Goal: Navigation & Orientation: Find specific page/section

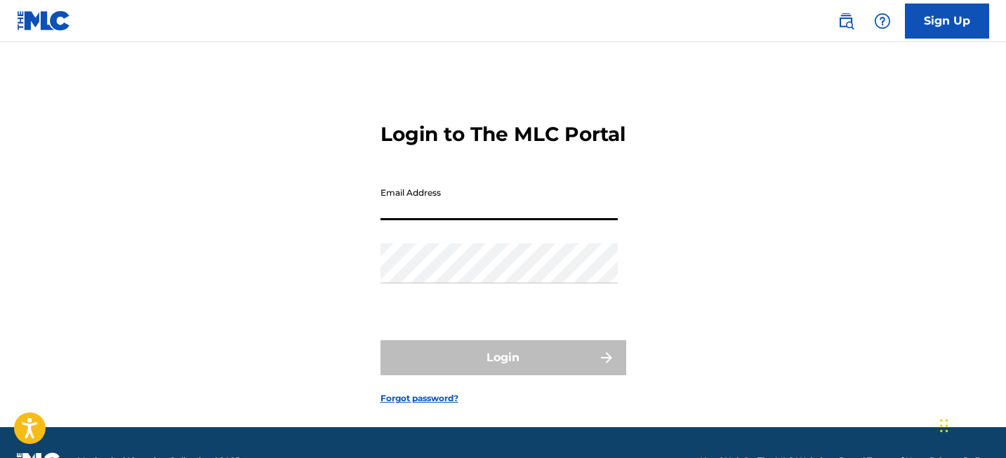
type input "[EMAIL_ADDRESS][DOMAIN_NAME]"
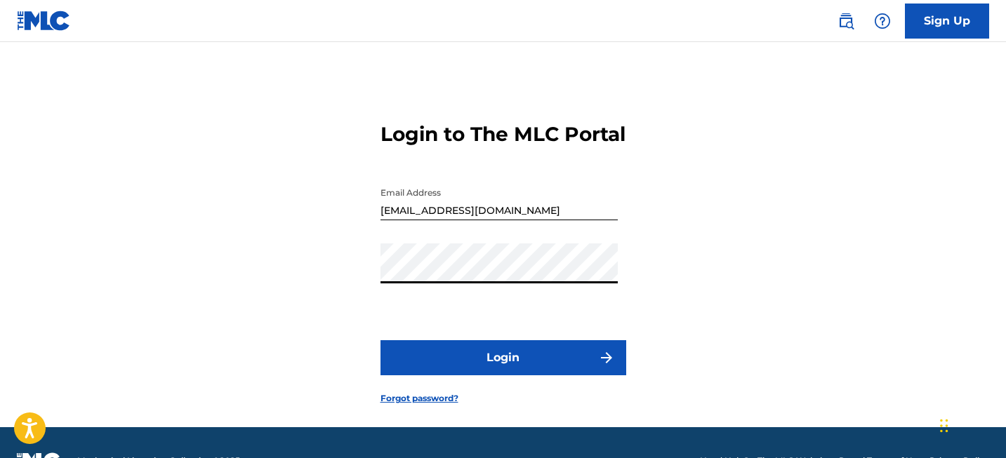
click at [497, 376] on button "Login" at bounding box center [504, 358] width 246 height 35
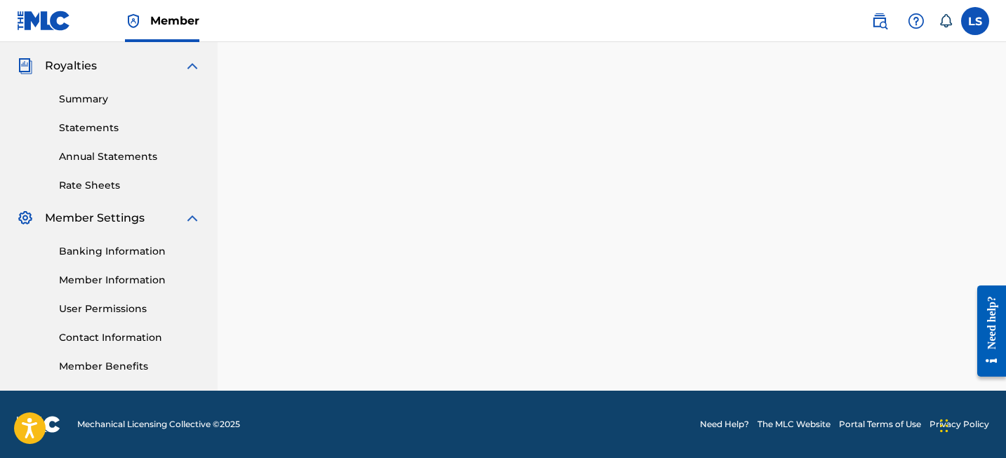
scroll to position [412, 0]
click at [81, 342] on link "Contact Information" at bounding box center [130, 338] width 142 height 15
click at [114, 299] on div "Banking Information Member Information User Permissions Contact Information Mem…" at bounding box center [109, 300] width 184 height 147
click at [114, 301] on div "Banking Information Member Information User Permissions Contact Information Mem…" at bounding box center [109, 300] width 184 height 147
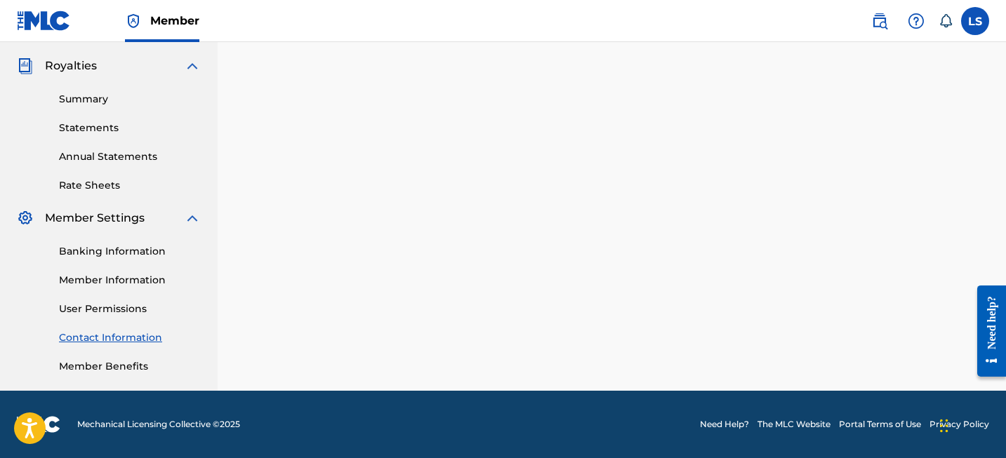
click at [92, 357] on div "Banking Information Member Information User Permissions Contact Information Mem…" at bounding box center [109, 300] width 184 height 147
click at [92, 362] on link "Member Benefits" at bounding box center [130, 366] width 142 height 15
click at [136, 254] on link "Banking Information" at bounding box center [130, 251] width 142 height 15
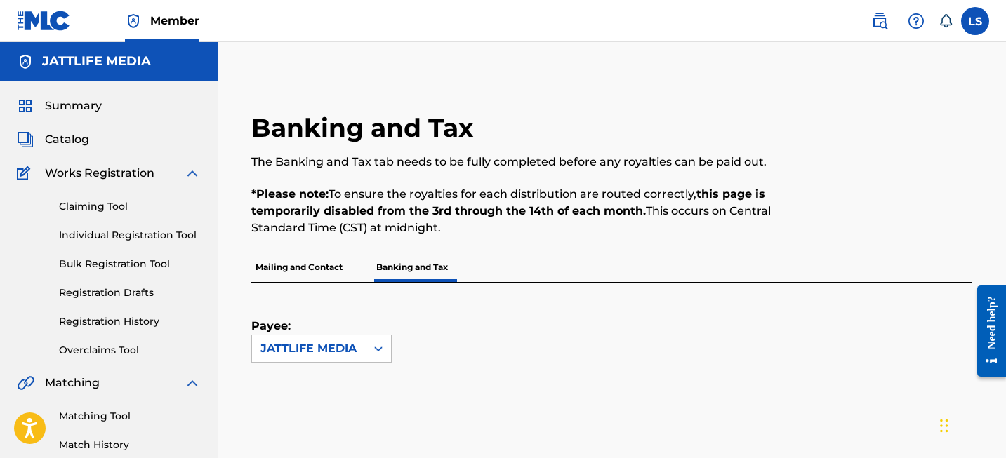
click at [325, 187] on strong "*Please note:" at bounding box center [289, 193] width 77 height 13
click at [117, 119] on div "Summary Catalog Works Registration Claiming Tool Individual Registration Tool B…" at bounding box center [109, 442] width 218 height 722
click at [92, 109] on span "Summary" at bounding box center [73, 106] width 57 height 17
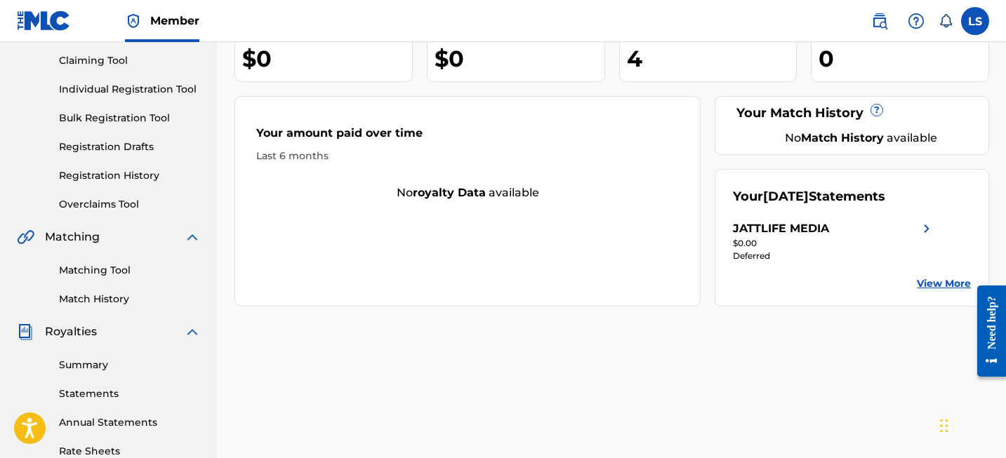
scroll to position [160, 0]
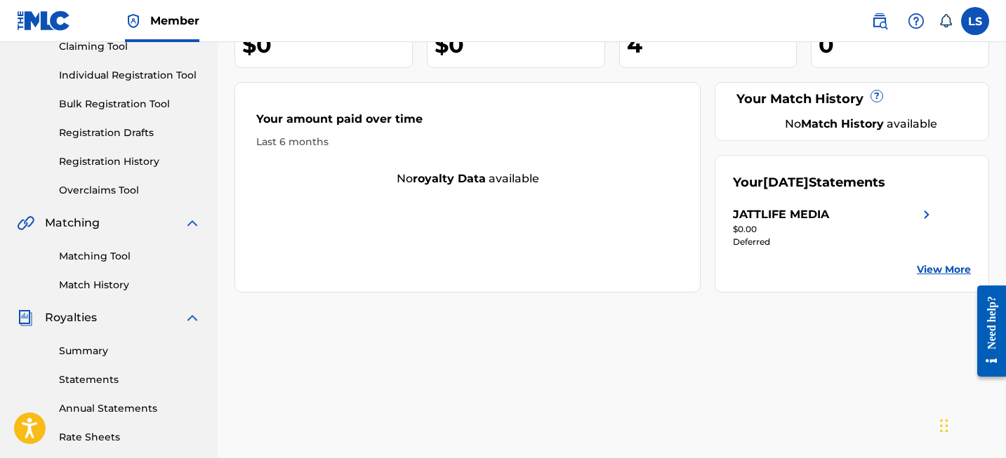
click at [985, 366] on div "Need help?" at bounding box center [991, 331] width 19 height 70
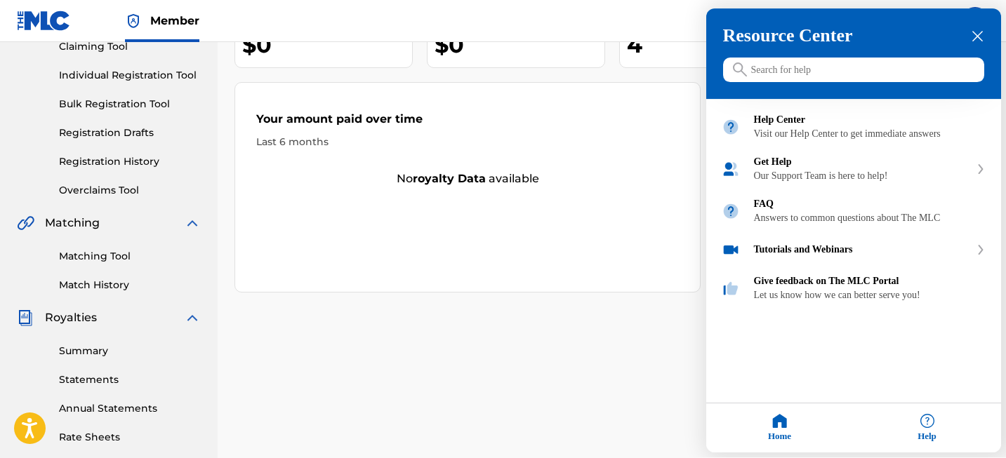
drag, startPoint x: 623, startPoint y: 244, endPoint x: 725, endPoint y: 319, distance: 126.4
click at [623, 244] on div at bounding box center [503, 229] width 1006 height 458
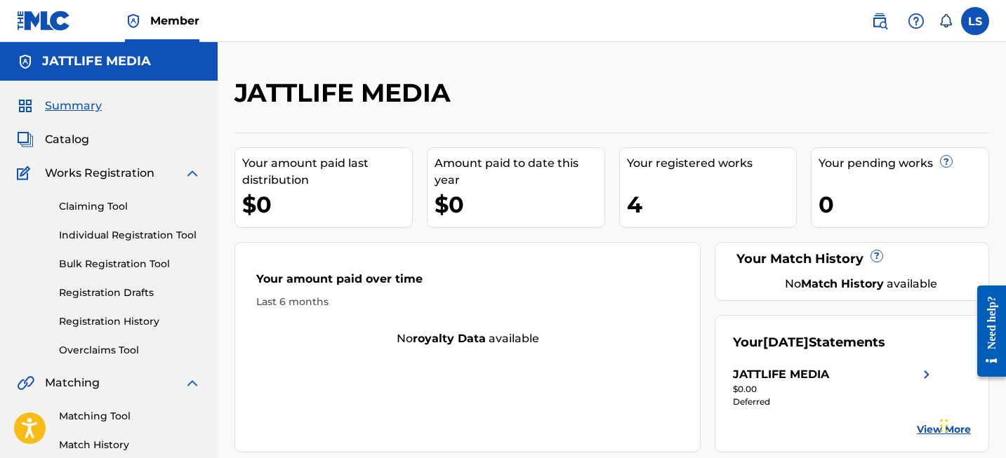
scroll to position [0, 0]
click at [985, 349] on div "Need help?" at bounding box center [991, 322] width 19 height 53
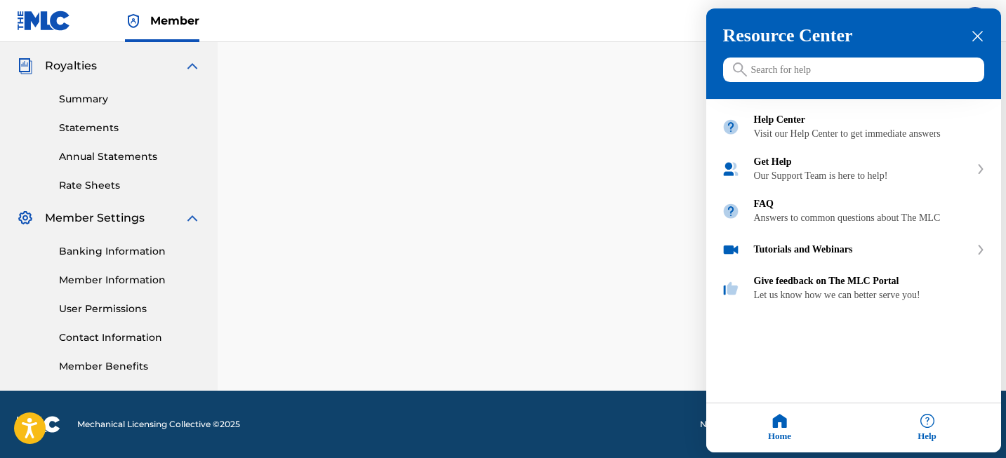
scroll to position [412, 0]
drag, startPoint x: 109, startPoint y: 368, endPoint x: 154, endPoint y: 367, distance: 45.6
click at [109, 368] on div at bounding box center [503, 229] width 1006 height 458
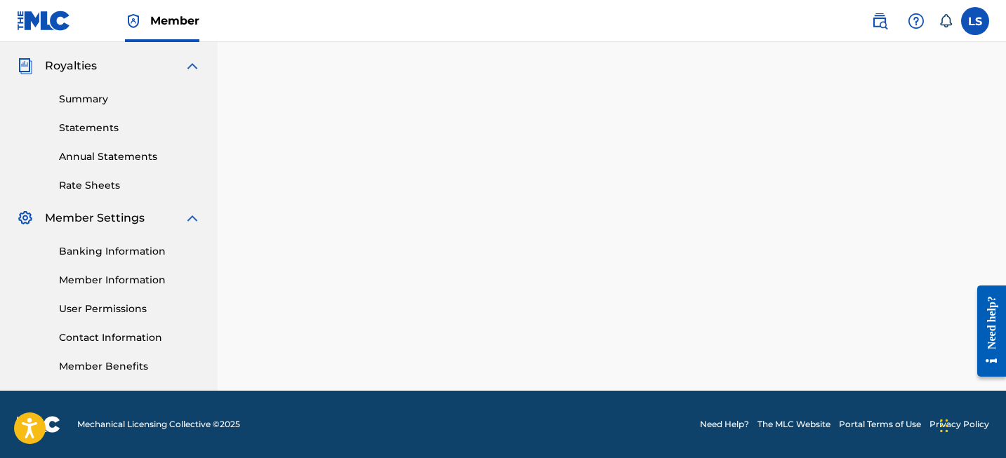
click at [136, 371] on link "Member Benefits" at bounding box center [130, 366] width 142 height 15
